Goal: Navigation & Orientation: Find specific page/section

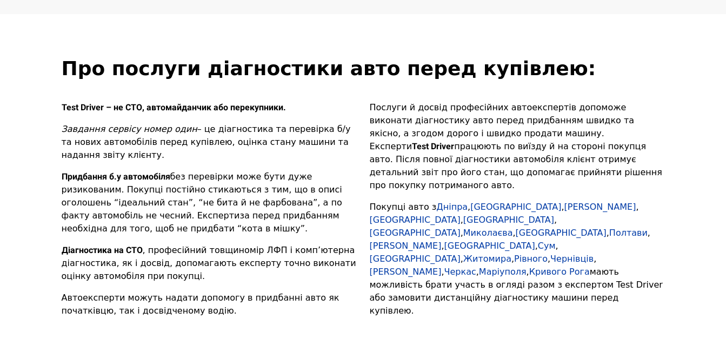
scroll to position [5311, 0]
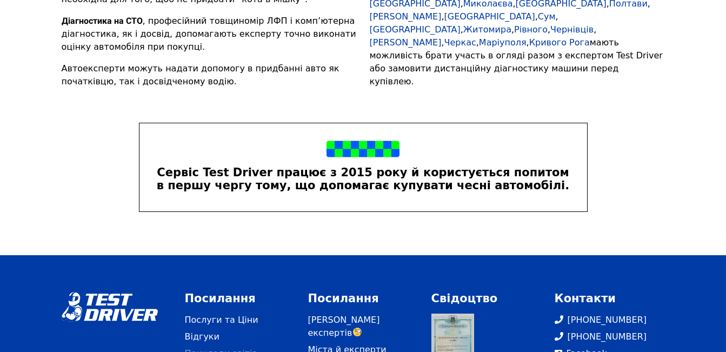
click at [206, 347] on link "Приклади звітів" at bounding box center [240, 353] width 110 height 13
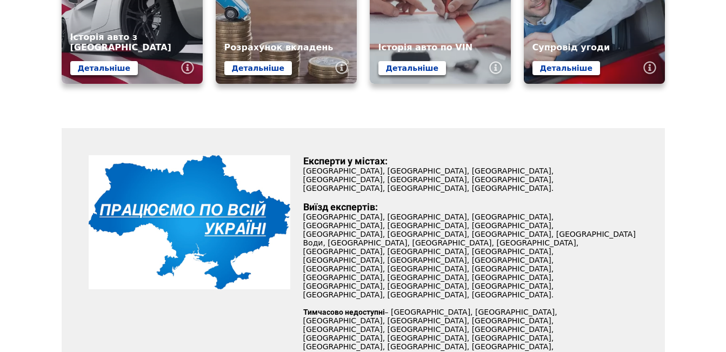
scroll to position [0, 0]
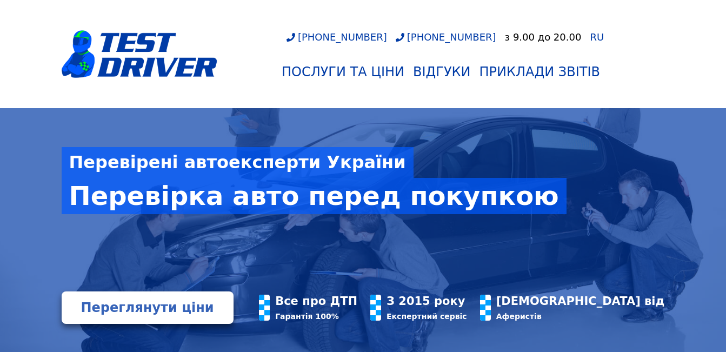
click at [9, 58] on nav "[PHONE_NUMBER] [PHONE_NUMBER] з 9.00 до 20.00 RU Послуги та Ціни Відгуки Прикла…" at bounding box center [363, 54] width 726 height 108
click at [31, 125] on div "Перевірені автоексперти України Перевірка авто перед покупкою Переглянути ціни …" at bounding box center [363, 239] width 726 height 263
click at [32, 124] on div "Перевірені автоексперти України Перевірка авто перед покупкою Переглянути ціни …" at bounding box center [363, 239] width 726 height 263
click at [577, 288] on div "Перевірені автоексперти України Перевірка авто перед покупкою" at bounding box center [363, 199] width 603 height 183
click at [712, 48] on nav "[PHONE_NUMBER] [PHONE_NUMBER] з 9.00 до 20.00 RU Послуги та Ціни Відгуки Прикла…" at bounding box center [363, 54] width 726 height 108
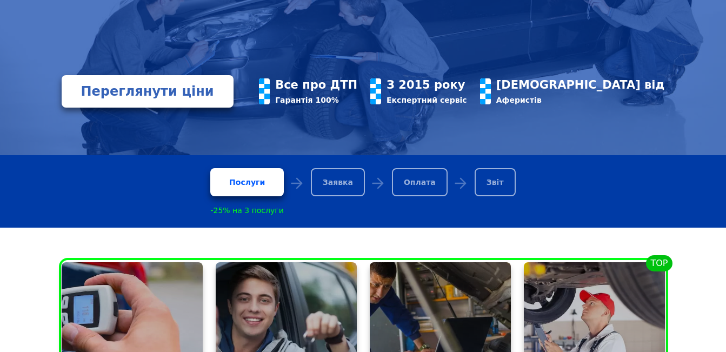
scroll to position [162, 0]
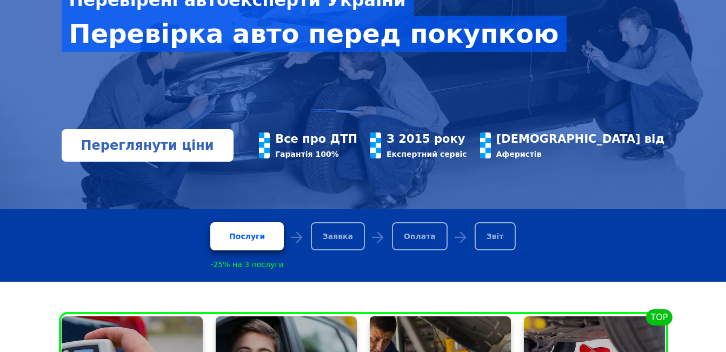
click at [106, 161] on link "Переглянути ціни" at bounding box center [148, 145] width 172 height 32
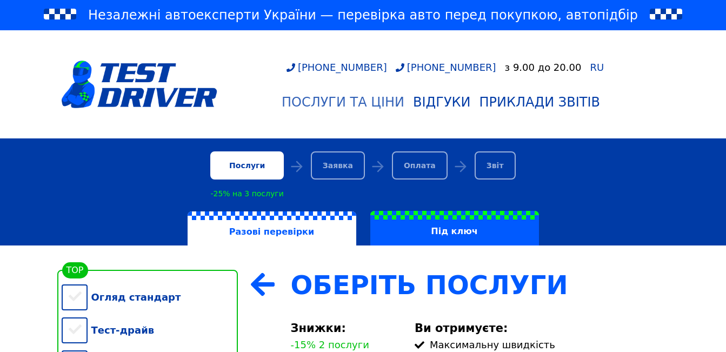
click at [331, 102] on div "Послуги та Ціни" at bounding box center [343, 102] width 123 height 15
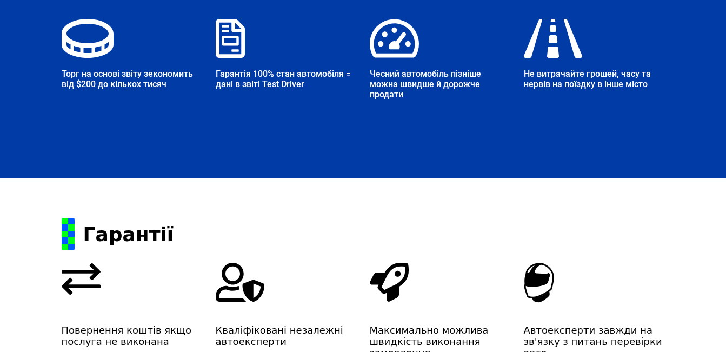
scroll to position [1880, 0]
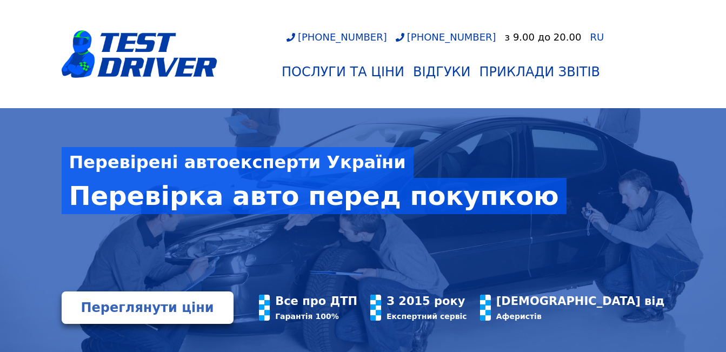
scroll to position [216, 0]
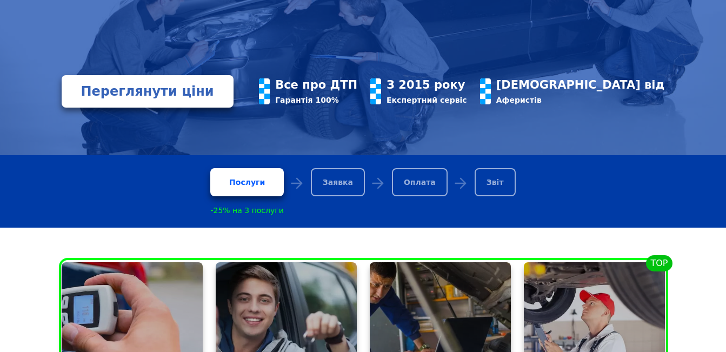
click at [477, 183] on div "Звіт" at bounding box center [495, 182] width 41 height 28
click at [355, 193] on div "Заявка" at bounding box center [338, 182] width 54 height 28
click at [411, 191] on div "Оплата" at bounding box center [420, 182] width 56 height 28
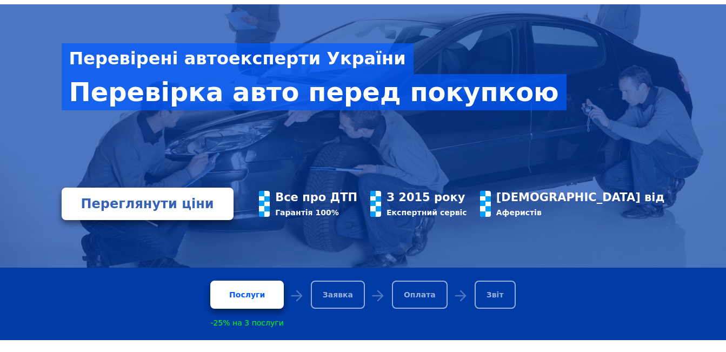
scroll to position [0, 0]
